Goal: Task Accomplishment & Management: Complete application form

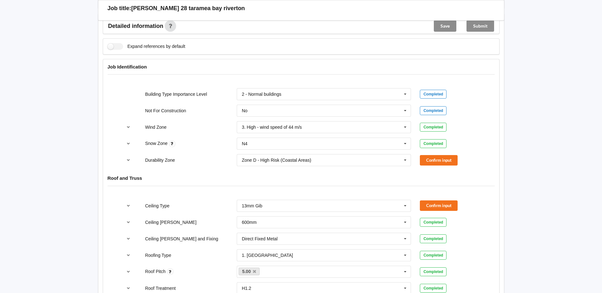
scroll to position [222, 0]
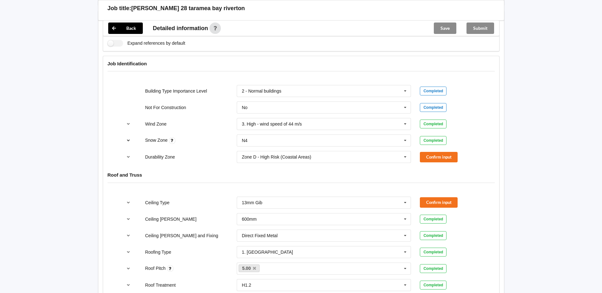
click at [129, 141] on icon "reference-toggle" at bounding box center [128, 140] width 5 height 4
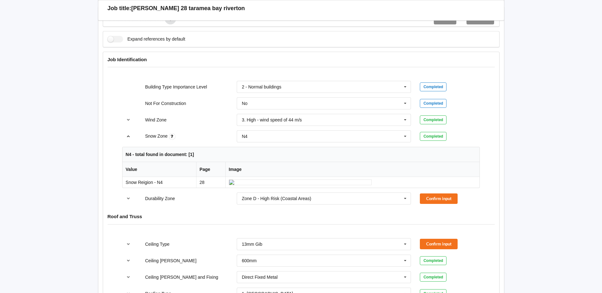
scroll to position [190, 0]
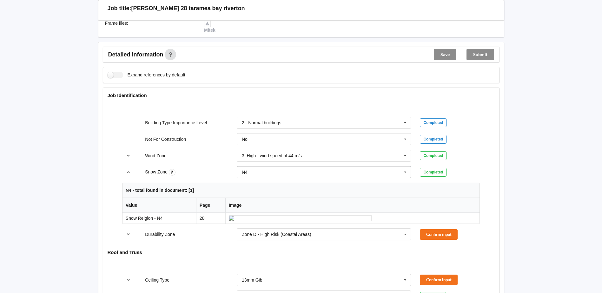
click at [405, 173] on icon at bounding box center [405, 173] width 10 height 12
click at [127, 174] on icon "reference-toggle" at bounding box center [128, 172] width 5 height 4
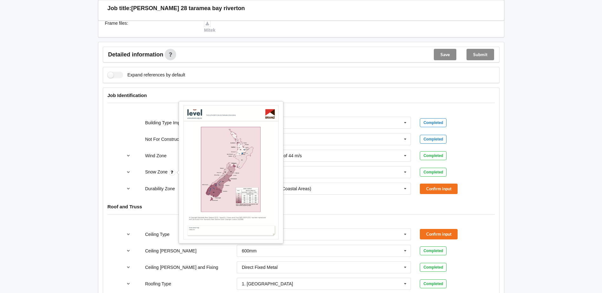
click at [172, 172] on icon at bounding box center [172, 172] width 7 height 7
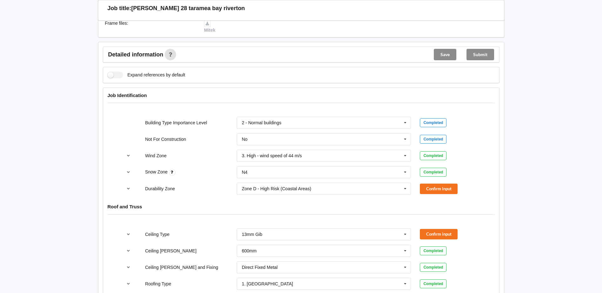
click at [172, 172] on icon at bounding box center [172, 172] width 7 height 7
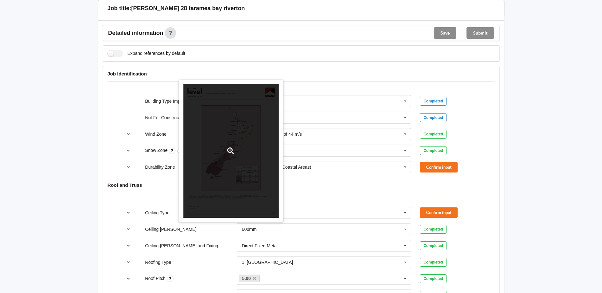
scroll to position [222, 0]
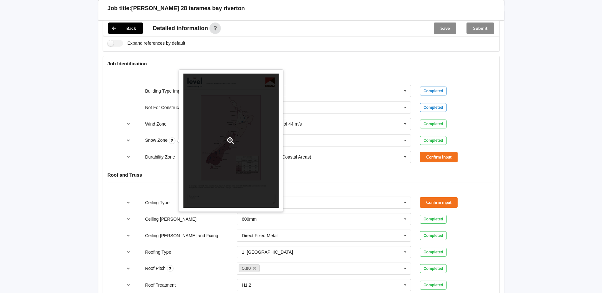
click at [230, 164] on div at bounding box center [230, 141] width 95 height 135
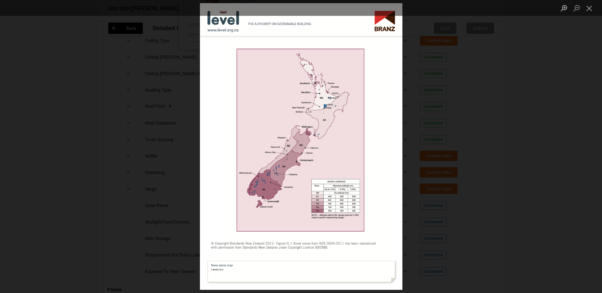
scroll to position [412, 0]
click at [587, 9] on button "Close lightbox" at bounding box center [589, 8] width 13 height 11
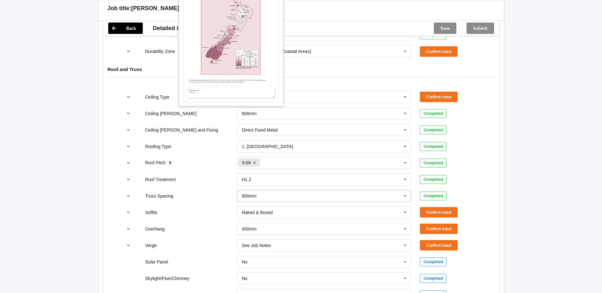
scroll to position [286, 0]
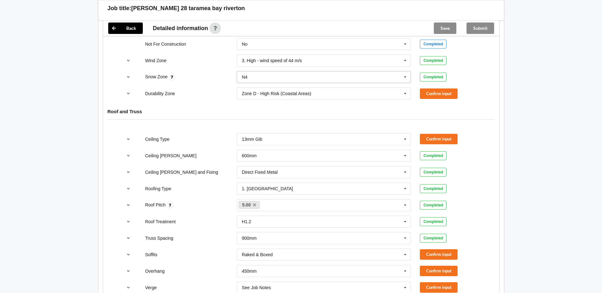
click at [310, 78] on input "text" at bounding box center [324, 76] width 174 height 11
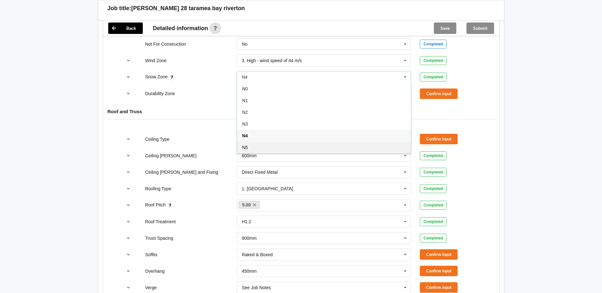
click at [273, 146] on div "N5" at bounding box center [324, 147] width 174 height 12
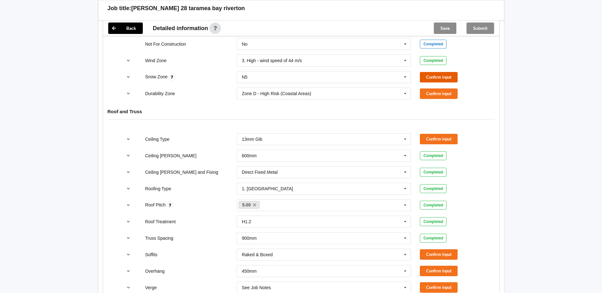
click at [423, 78] on button "Confirm input" at bounding box center [439, 77] width 38 height 10
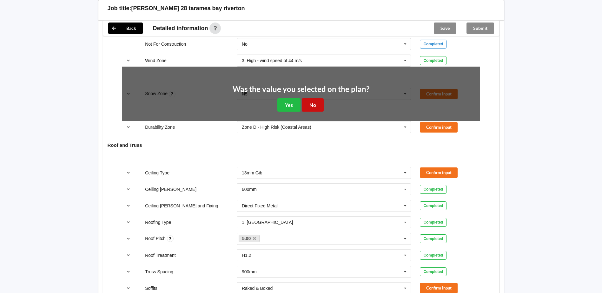
drag, startPoint x: 314, startPoint y: 105, endPoint x: 404, endPoint y: 90, distance: 90.7
click at [316, 104] on button "No" at bounding box center [313, 104] width 22 height 13
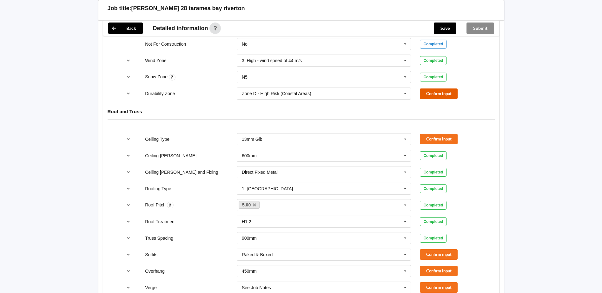
click at [426, 92] on button "Confirm input" at bounding box center [439, 94] width 38 height 10
drag, startPoint x: 404, startPoint y: 172, endPoint x: 399, endPoint y: 172, distance: 4.8
click at [404, 172] on icon at bounding box center [405, 173] width 10 height 12
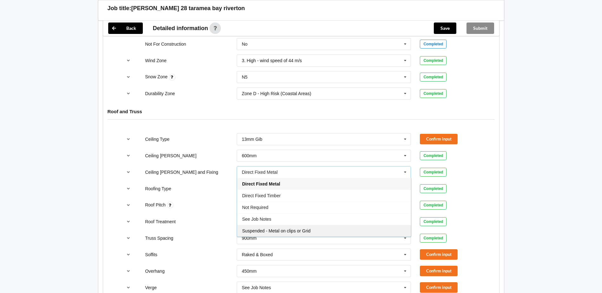
click at [317, 230] on div "Suspended - Metal on clips or Grid" at bounding box center [324, 231] width 174 height 12
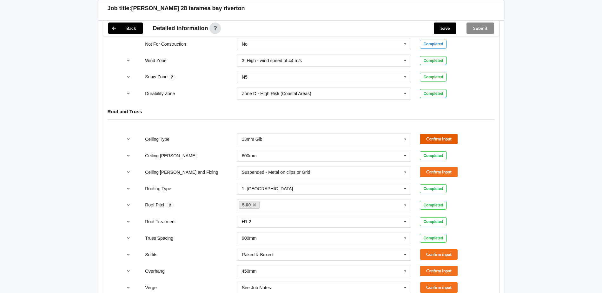
click at [445, 140] on button "Confirm input" at bounding box center [439, 139] width 38 height 10
click at [442, 172] on button "Confirm input" at bounding box center [439, 172] width 38 height 10
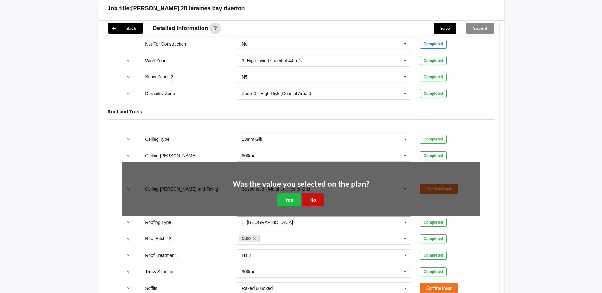
click at [321, 194] on button "No" at bounding box center [313, 200] width 22 height 13
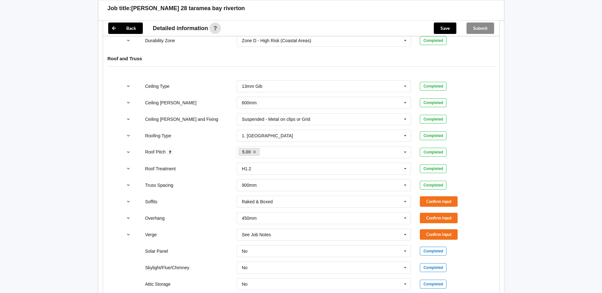
scroll to position [349, 0]
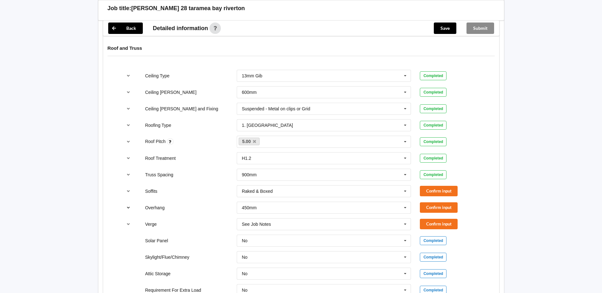
click at [129, 206] on icon "reference-toggle" at bounding box center [128, 208] width 5 height 4
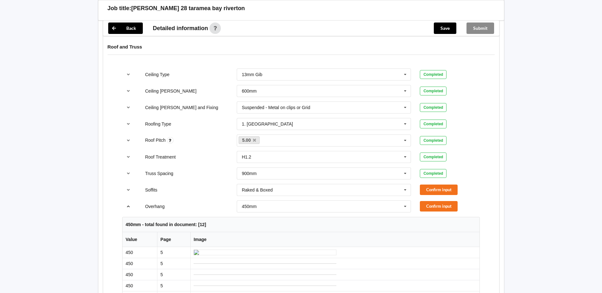
scroll to position [381, 0]
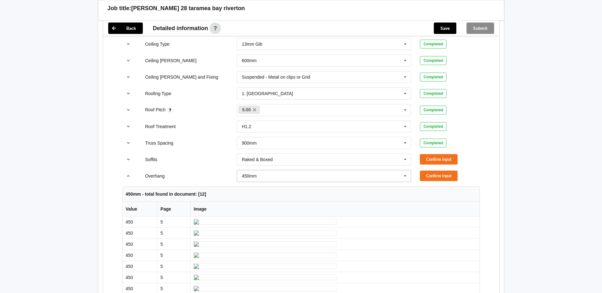
click at [404, 177] on icon at bounding box center [405, 176] width 10 height 12
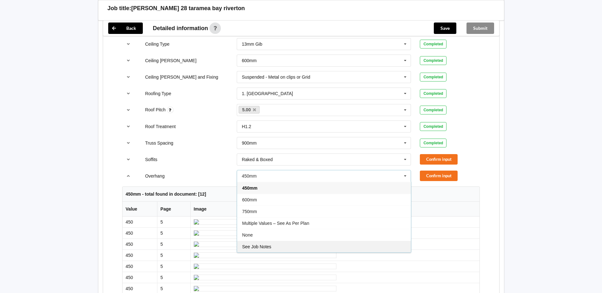
click at [271, 246] on span "See Job Notes" at bounding box center [256, 246] width 29 height 5
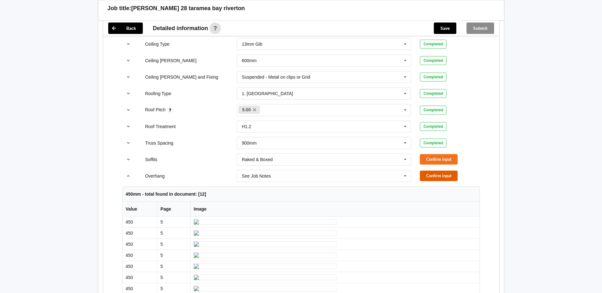
click at [430, 175] on button "Confirm input" at bounding box center [439, 176] width 38 height 10
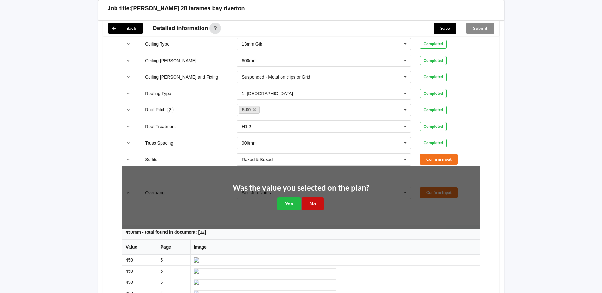
click at [312, 204] on button "No" at bounding box center [313, 203] width 22 height 13
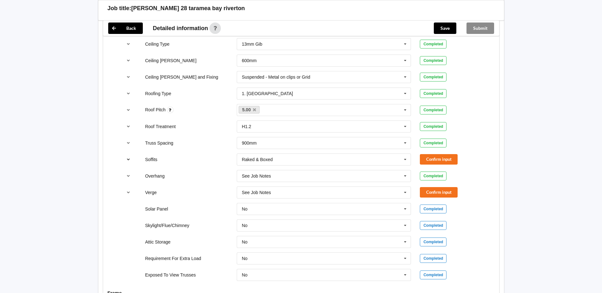
click at [126, 159] on icon "reference-toggle" at bounding box center [128, 159] width 5 height 4
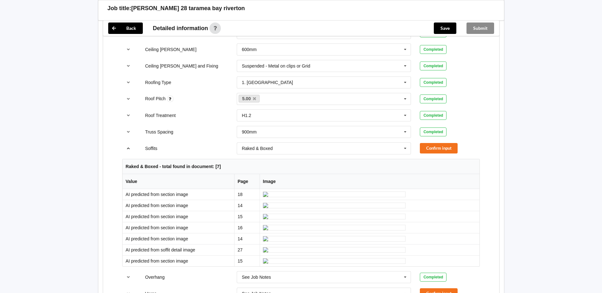
scroll to position [381, 0]
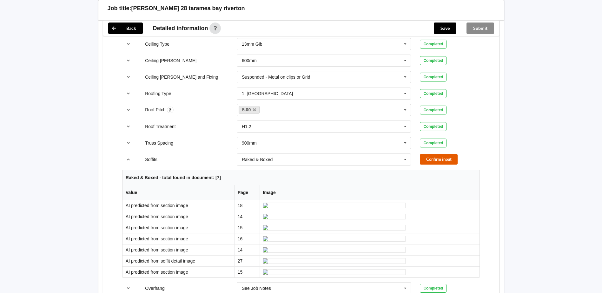
click at [440, 159] on button "Confirm input" at bounding box center [439, 159] width 38 height 10
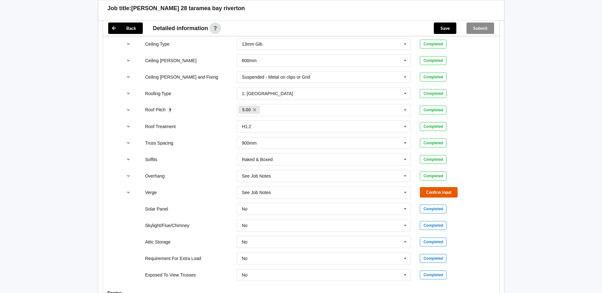
click at [429, 191] on button "Confirm input" at bounding box center [439, 192] width 38 height 10
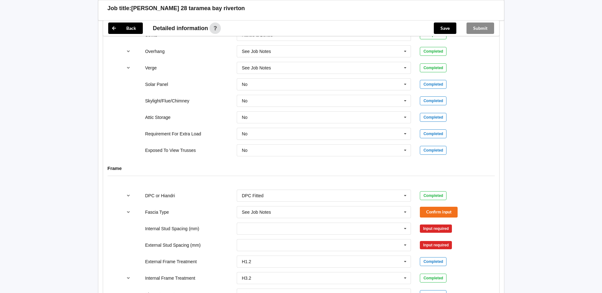
scroll to position [571, 0]
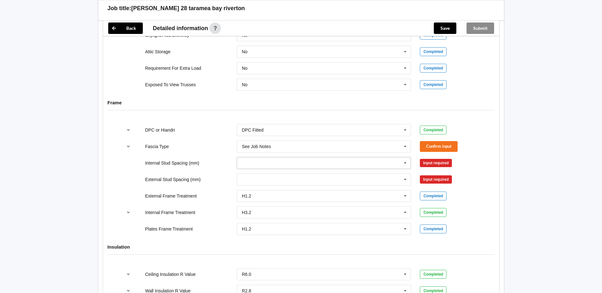
click at [271, 162] on input "text" at bounding box center [324, 162] width 174 height 11
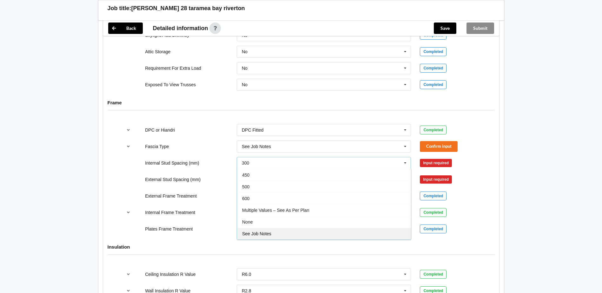
click at [264, 231] on div "See Job Notes" at bounding box center [324, 234] width 174 height 12
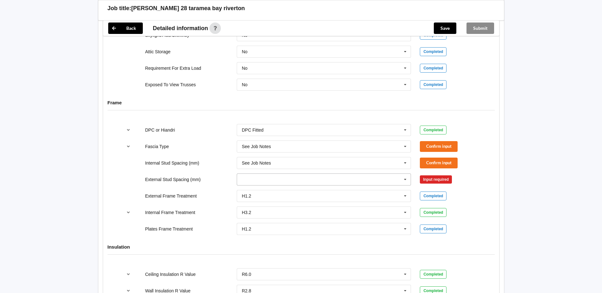
click at [259, 177] on input "text" at bounding box center [324, 179] width 174 height 11
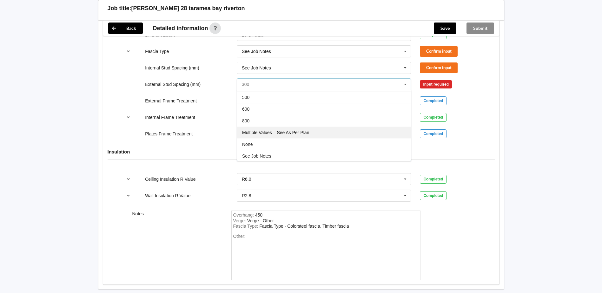
scroll to position [35, 0]
click at [259, 155] on span "See Job Notes" at bounding box center [256, 155] width 29 height 5
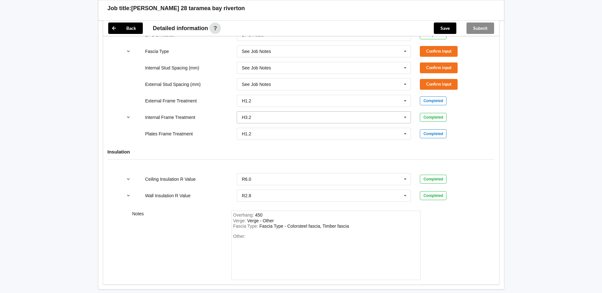
click at [322, 112] on input "text" at bounding box center [324, 117] width 174 height 11
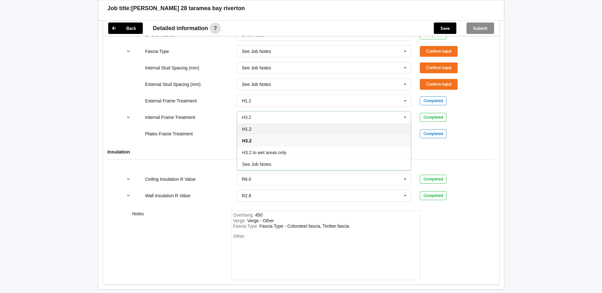
click at [249, 132] on div "H1.2" at bounding box center [324, 129] width 174 height 12
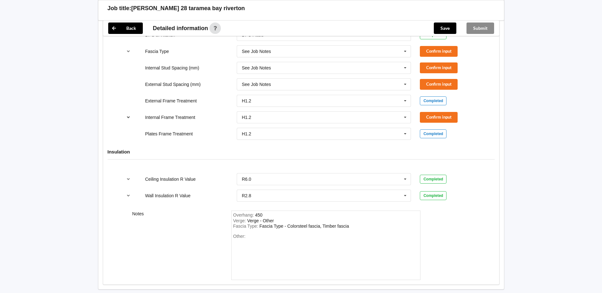
click at [128, 117] on icon "reference-toggle" at bounding box center [128, 117] width 5 height 4
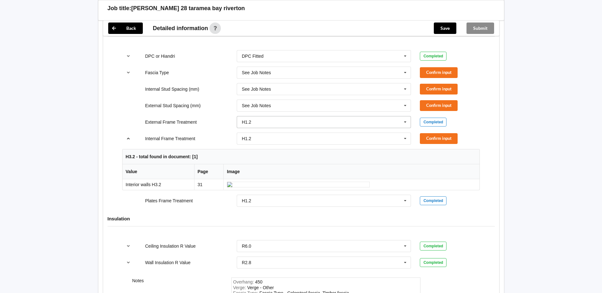
scroll to position [635, 0]
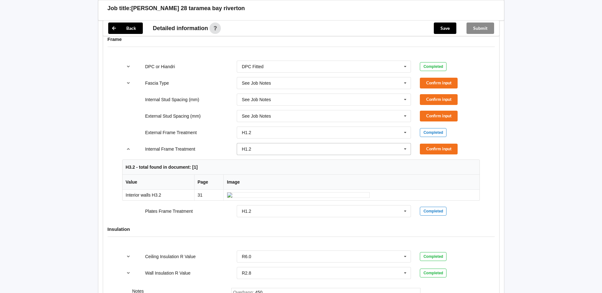
click at [278, 152] on input "text" at bounding box center [324, 148] width 174 height 11
click at [263, 172] on div "H3.2" at bounding box center [324, 173] width 174 height 12
click at [428, 148] on button "Confirm input" at bounding box center [439, 149] width 38 height 10
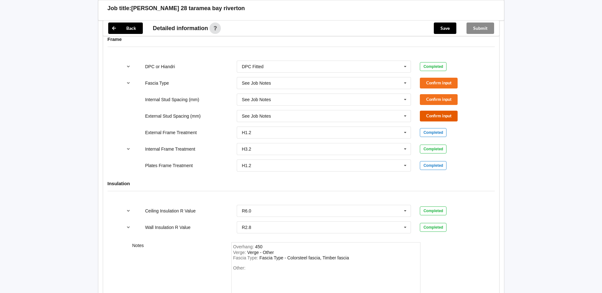
click at [431, 116] on button "Confirm input" at bounding box center [439, 116] width 38 height 10
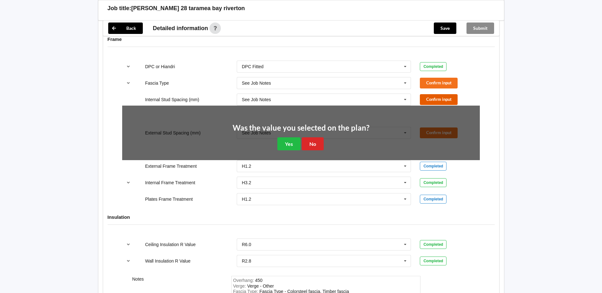
click at [426, 99] on button "Confirm input" at bounding box center [439, 99] width 38 height 10
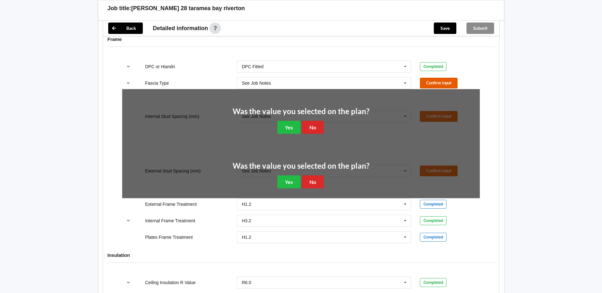
click at [427, 87] on button "Confirm input" at bounding box center [439, 83] width 38 height 10
click at [308, 129] on button "No" at bounding box center [313, 127] width 22 height 13
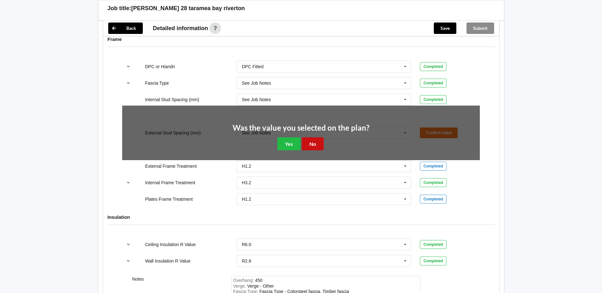
click at [308, 141] on button "No" at bounding box center [313, 143] width 22 height 13
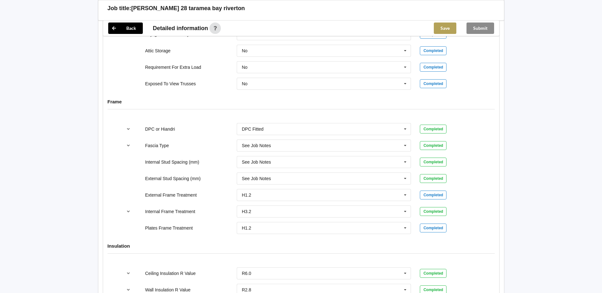
click at [438, 28] on button "Save" at bounding box center [445, 28] width 23 height 11
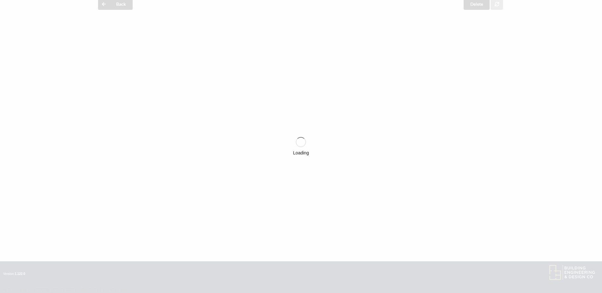
scroll to position [572, 0]
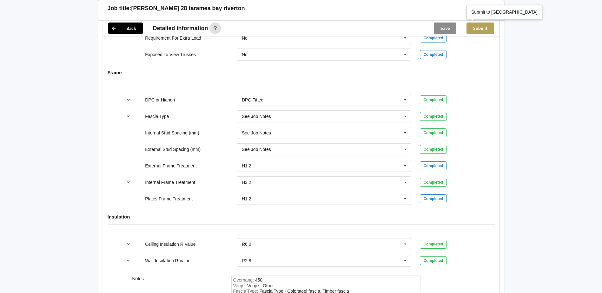
click at [478, 27] on button "Submit" at bounding box center [480, 28] width 28 height 11
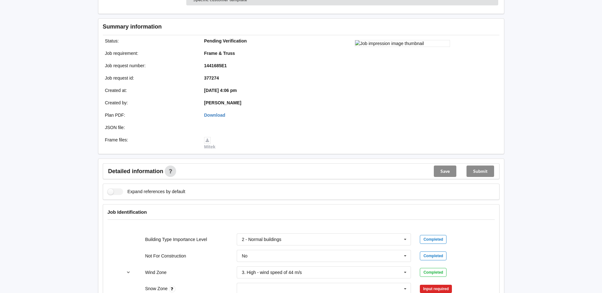
scroll to position [159, 0]
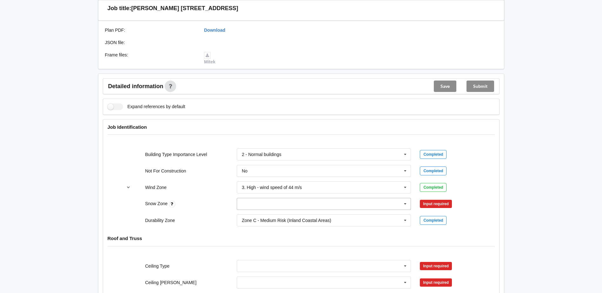
click at [277, 202] on input "text" at bounding box center [324, 203] width 174 height 11
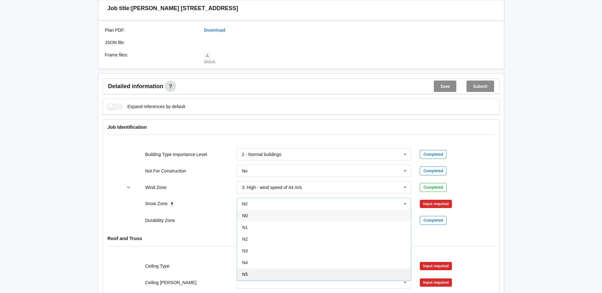
click at [261, 277] on div "N5" at bounding box center [324, 274] width 174 height 12
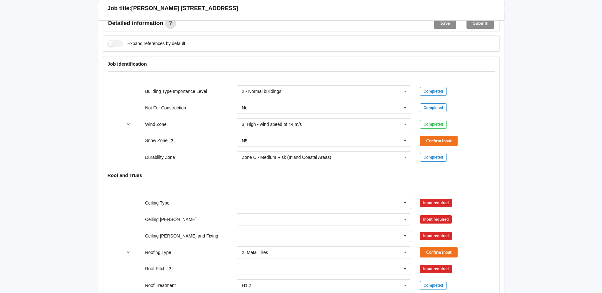
scroll to position [222, 0]
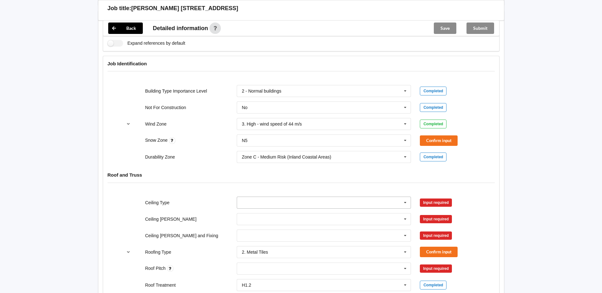
drag, startPoint x: 253, startPoint y: 201, endPoint x: 258, endPoint y: 208, distance: 8.4
click at [253, 201] on input "text" at bounding box center [324, 202] width 174 height 11
click at [263, 248] on div "13mm Gib" at bounding box center [324, 250] width 174 height 12
click at [260, 222] on input "text" at bounding box center [324, 219] width 174 height 11
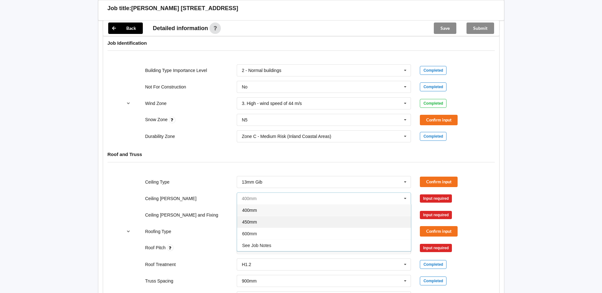
scroll to position [254, 0]
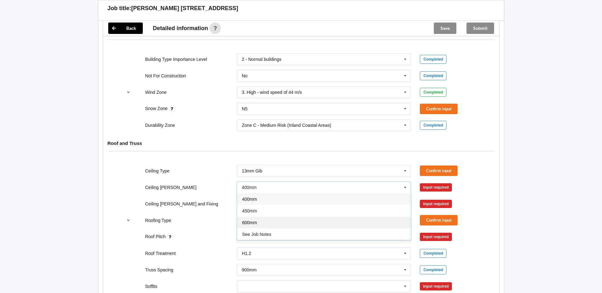
click at [257, 223] on div "600mm" at bounding box center [324, 223] width 174 height 12
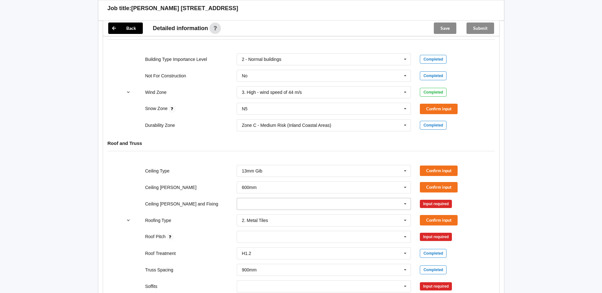
click at [259, 207] on input "text" at bounding box center [324, 203] width 174 height 11
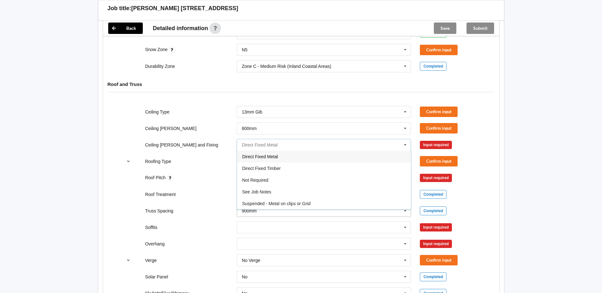
scroll to position [317, 0]
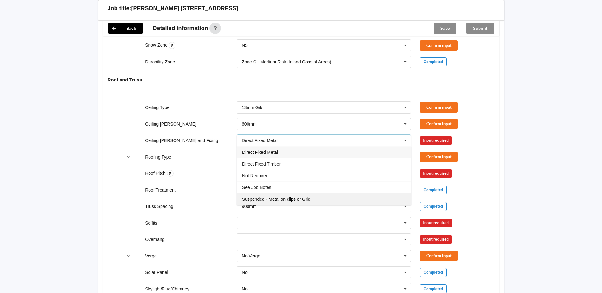
click at [261, 200] on span "Suspended - Metal on clips or Grid" at bounding box center [276, 199] width 69 height 5
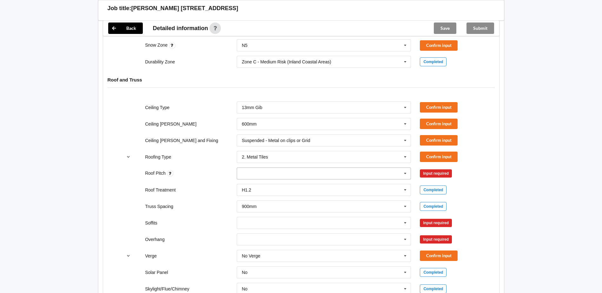
click at [244, 173] on input "text" at bounding box center [246, 173] width 10 height 5
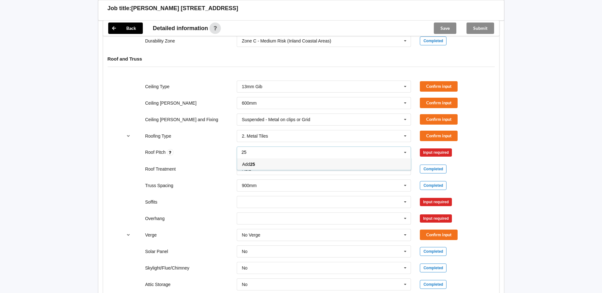
scroll to position [349, 0]
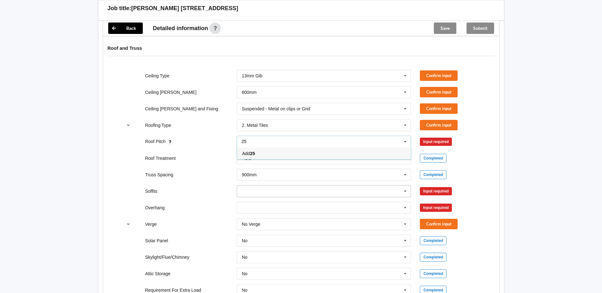
type input "25"
click at [266, 189] on input "text" at bounding box center [324, 191] width 174 height 11
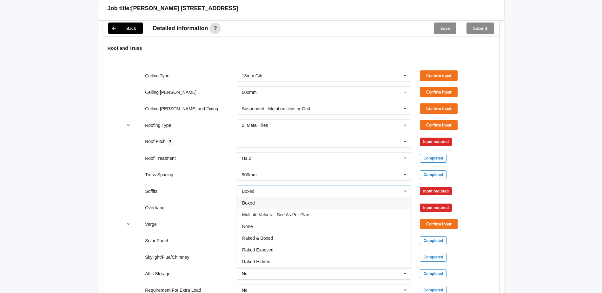
click at [257, 202] on div "Boxed" at bounding box center [324, 203] width 174 height 12
click at [274, 207] on input "text" at bounding box center [324, 207] width 174 height 11
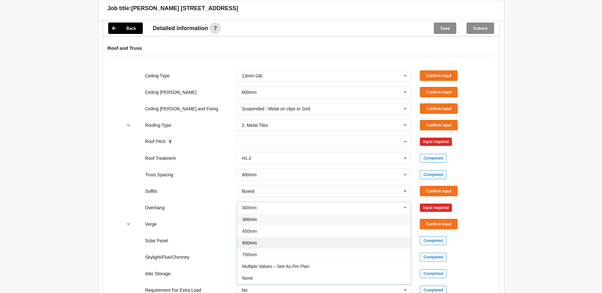
click at [252, 243] on span "600mm" at bounding box center [249, 242] width 15 height 5
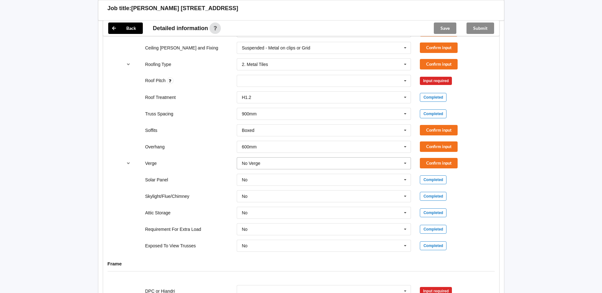
scroll to position [412, 0]
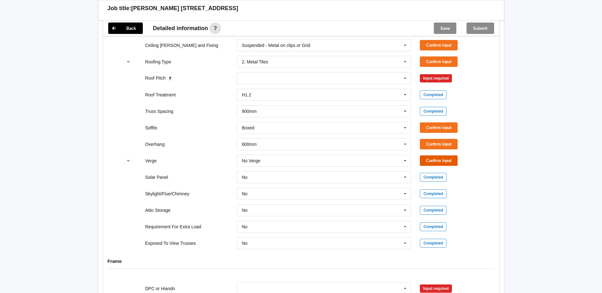
click at [433, 159] on button "Confirm input" at bounding box center [439, 160] width 38 height 10
click at [429, 145] on button "Confirm input" at bounding box center [439, 144] width 38 height 10
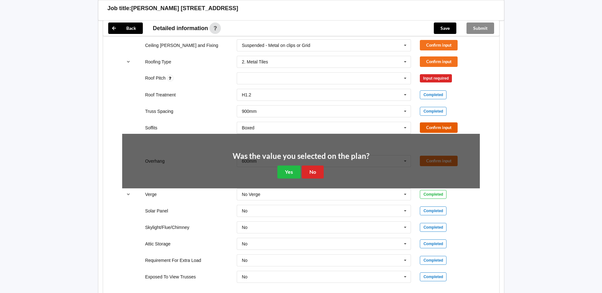
click at [427, 129] on button "Confirm input" at bounding box center [439, 127] width 38 height 10
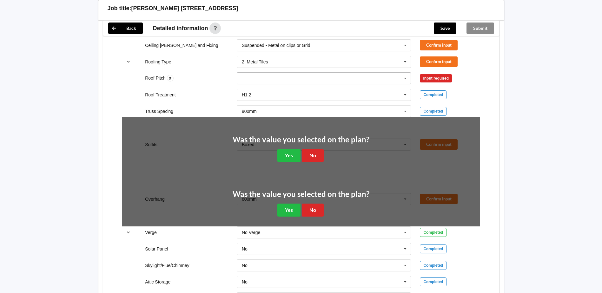
click at [332, 82] on div "25 None" at bounding box center [324, 78] width 174 height 12
type input "25"
click at [306, 87] on div "Add 25" at bounding box center [324, 90] width 174 height 12
drag, startPoint x: 430, startPoint y: 75, endPoint x: 426, endPoint y: 64, distance: 10.7
click at [429, 73] on button "Confirm input" at bounding box center [439, 78] width 38 height 10
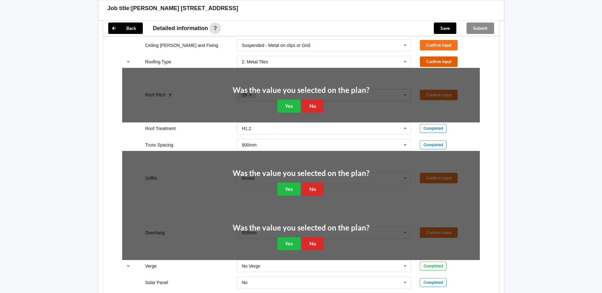
drag, startPoint x: 426, startPoint y: 60, endPoint x: 426, endPoint y: 56, distance: 3.8
click at [426, 58] on button "Confirm input" at bounding box center [439, 61] width 38 height 10
click at [428, 43] on button "Confirm input" at bounding box center [439, 45] width 38 height 10
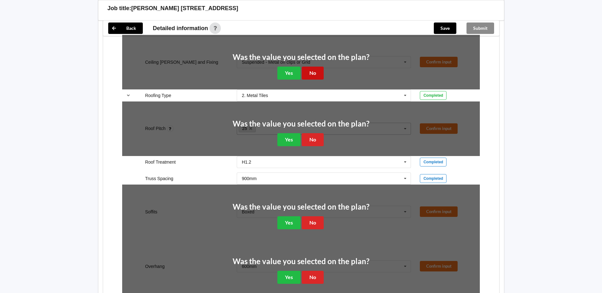
click at [323, 74] on button "No" at bounding box center [313, 73] width 22 height 13
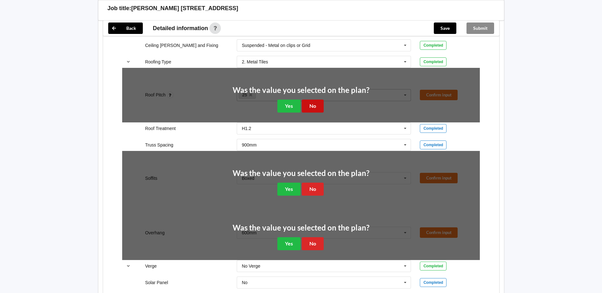
click at [311, 103] on button "No" at bounding box center [313, 106] width 22 height 13
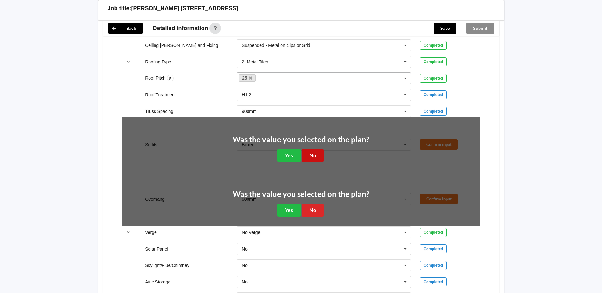
click at [309, 149] on button "No" at bounding box center [313, 155] width 22 height 13
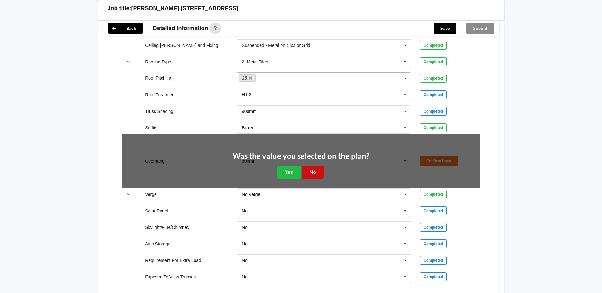
click at [314, 172] on button "No" at bounding box center [313, 172] width 22 height 13
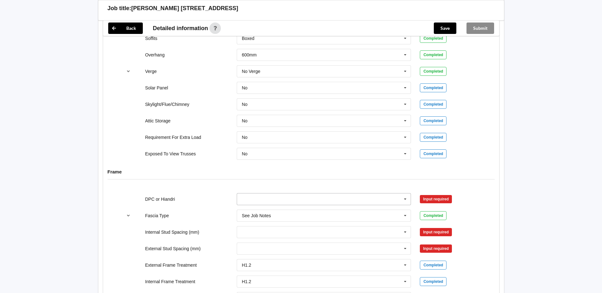
scroll to position [508, 0]
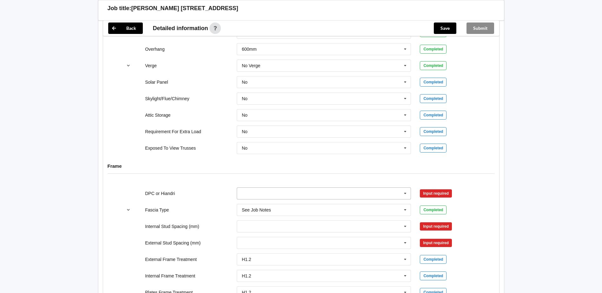
click at [309, 192] on input "text" at bounding box center [324, 193] width 174 height 11
click at [283, 202] on div "DPC Fitted" at bounding box center [324, 205] width 174 height 12
click at [269, 225] on input "text" at bounding box center [324, 226] width 174 height 11
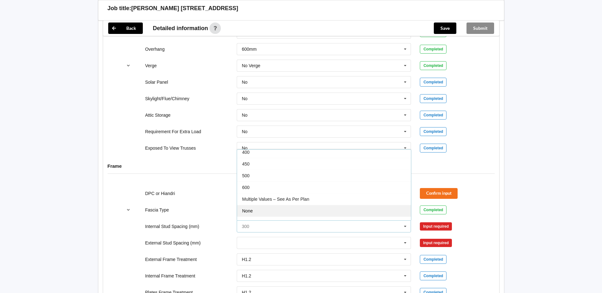
scroll to position [23, 0]
click at [269, 213] on span "See Job Notes" at bounding box center [256, 214] width 29 height 5
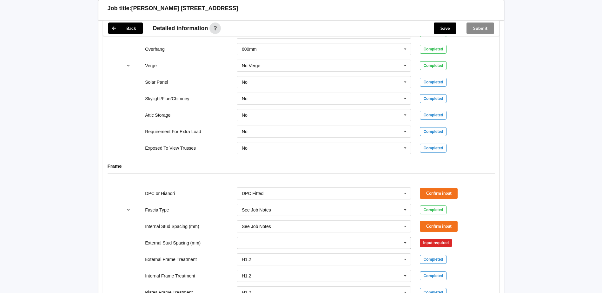
drag, startPoint x: 263, startPoint y: 243, endPoint x: 263, endPoint y: 240, distance: 3.2
click at [263, 243] on input "text" at bounding box center [324, 242] width 174 height 11
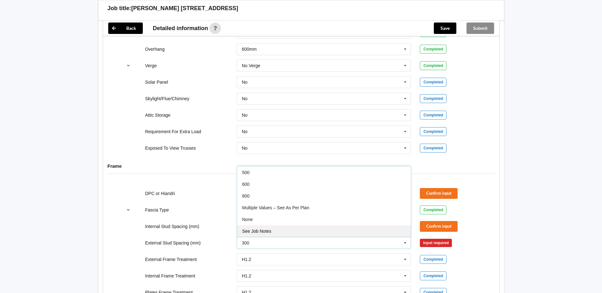
click at [263, 228] on div "See Job Notes" at bounding box center [324, 231] width 174 height 12
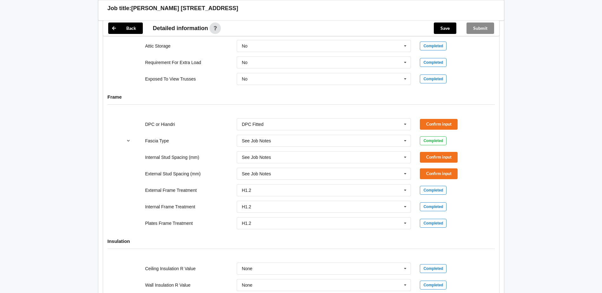
scroll to position [603, 0]
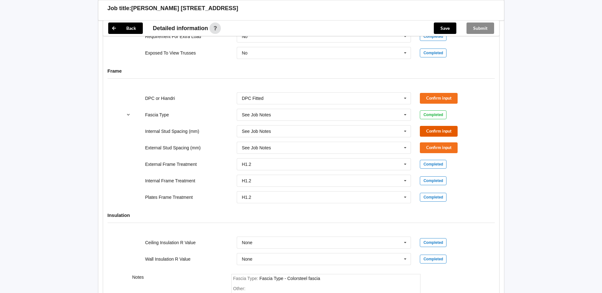
click at [437, 131] on button "Confirm input" at bounding box center [439, 131] width 38 height 10
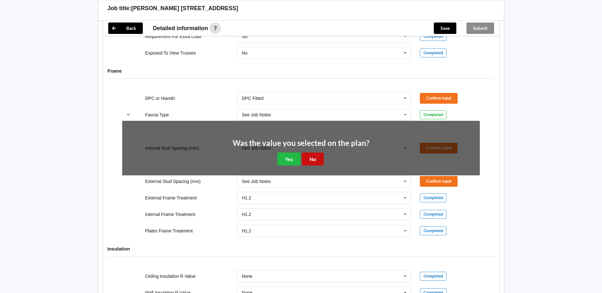
click at [318, 156] on button "No" at bounding box center [313, 159] width 22 height 13
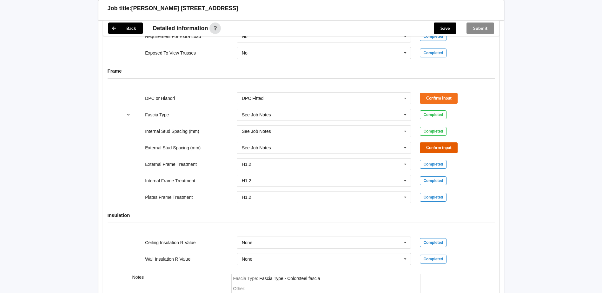
drag, startPoint x: 447, startPoint y: 146, endPoint x: 445, endPoint y: 141, distance: 5.3
click at [445, 141] on div "External Stud Spacing (mm) See Job Notes 300 400 450 500 600 800 Multiple Value…" at bounding box center [301, 147] width 366 height 21
click at [436, 96] on button "Confirm input" at bounding box center [439, 98] width 38 height 10
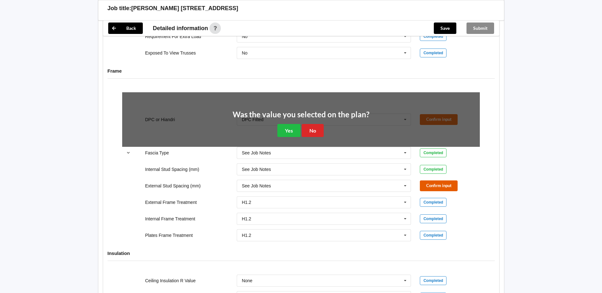
drag, startPoint x: 434, startPoint y: 185, endPoint x: 375, endPoint y: 168, distance: 61.4
click at [433, 185] on button "Confirm input" at bounding box center [439, 186] width 38 height 10
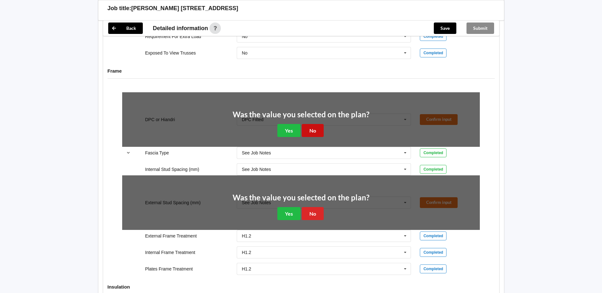
click at [312, 133] on button "No" at bounding box center [313, 130] width 22 height 13
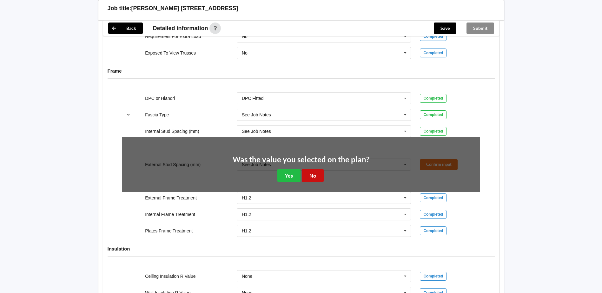
click at [310, 173] on button "No" at bounding box center [313, 175] width 22 height 13
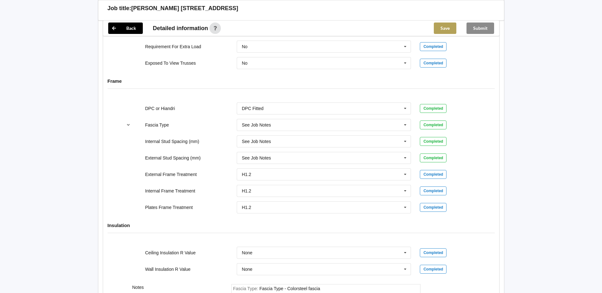
click at [440, 28] on button "Save" at bounding box center [445, 28] width 23 height 11
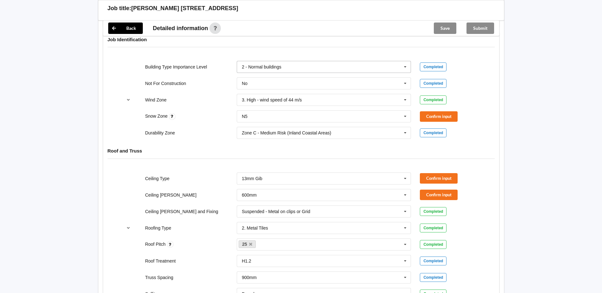
scroll to position [244, 0]
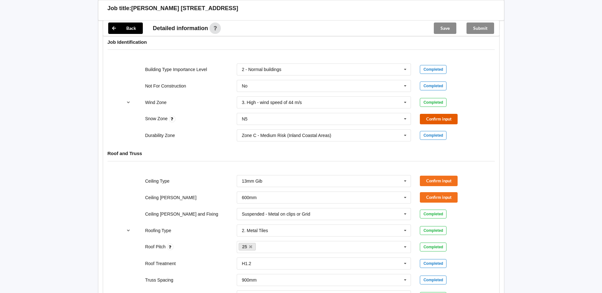
click at [429, 117] on button "Confirm input" at bounding box center [439, 119] width 38 height 10
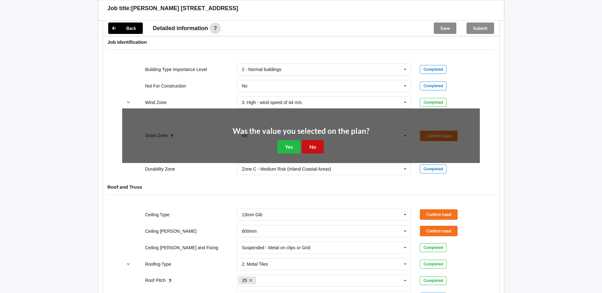
click at [316, 146] on button "No" at bounding box center [313, 146] width 22 height 13
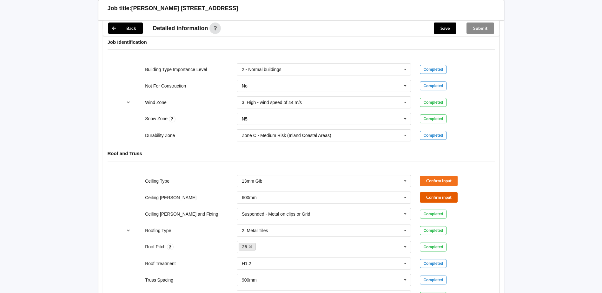
click at [430, 193] on button "Confirm input" at bounding box center [439, 197] width 38 height 10
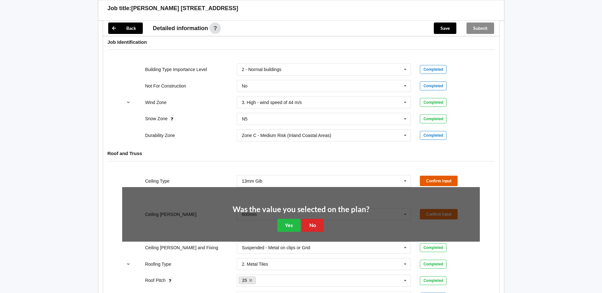
click at [430, 177] on button "Confirm input" at bounding box center [439, 181] width 38 height 10
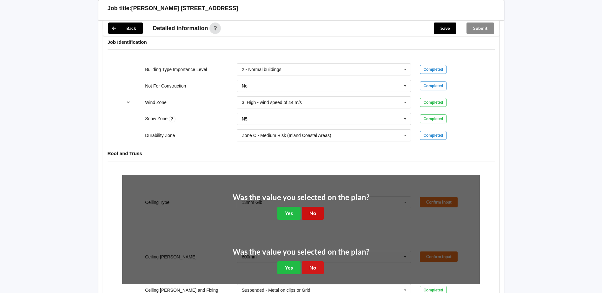
drag, startPoint x: 315, startPoint y: 211, endPoint x: 316, endPoint y: 224, distance: 13.0
click at [315, 212] on button "No" at bounding box center [313, 213] width 22 height 13
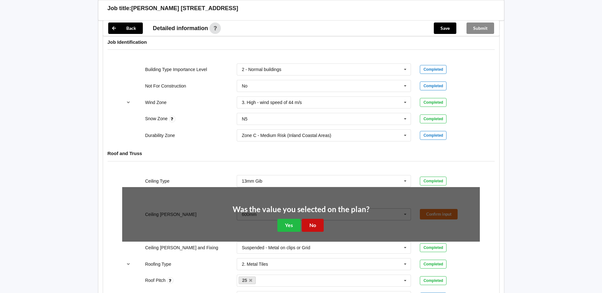
drag, startPoint x: 313, startPoint y: 224, endPoint x: 330, endPoint y: 194, distance: 34.4
click at [315, 221] on button "No" at bounding box center [313, 225] width 22 height 13
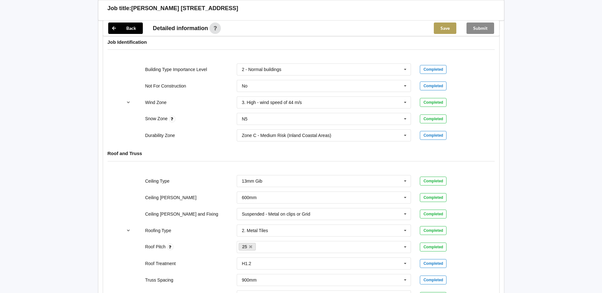
click at [439, 26] on button "Save" at bounding box center [445, 28] width 23 height 11
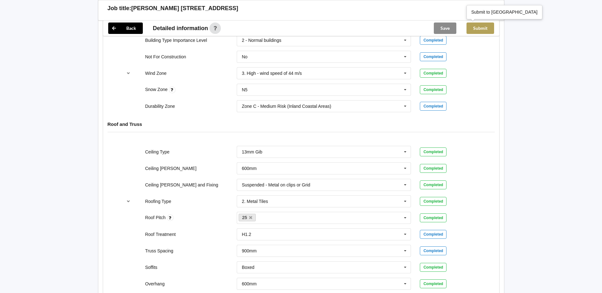
click at [482, 26] on button "Submit" at bounding box center [480, 28] width 28 height 11
